Goal: Navigation & Orientation: Understand site structure

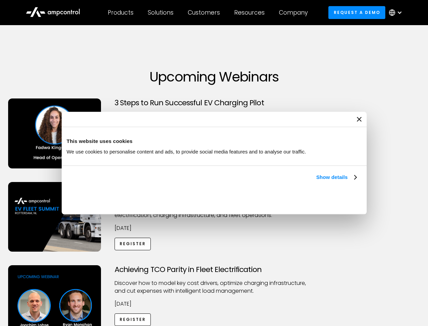
click at [316, 181] on link "Show details" at bounding box center [336, 177] width 40 height 8
click at [0, 0] on div "Necessary cookies help make a website usable by enabling basic functions like p…" at bounding box center [0, 0] width 0 height 0
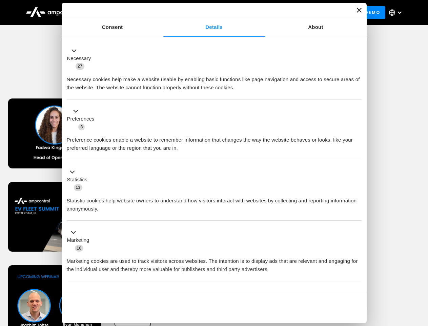
click at [209, 13] on div "Customers" at bounding box center [204, 12] width 32 height 7
click at [120, 13] on div "Products" at bounding box center [121, 12] width 26 height 7
click at [161, 13] on div "Solutions" at bounding box center [161, 12] width 26 height 7
click at [205, 13] on div "Customers" at bounding box center [204, 12] width 32 height 7
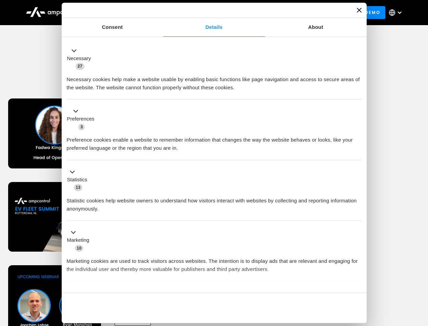
click at [251, 13] on div "Resources" at bounding box center [249, 12] width 31 height 7
click at [296, 13] on div "Company" at bounding box center [293, 12] width 29 height 7
click at [398, 13] on div at bounding box center [399, 12] width 5 height 5
